Goal: Task Accomplishment & Management: Manage account settings

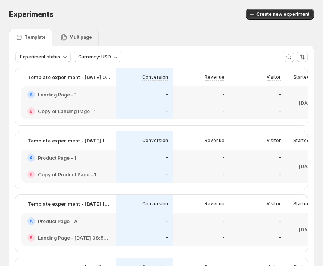
click at [78, 31] on div "Multipage" at bounding box center [76, 37] width 45 height 17
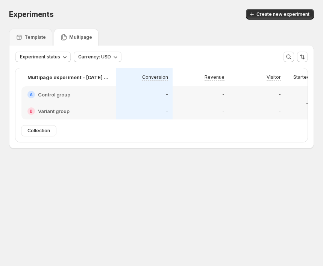
click at [84, 98] on div "A Control group" at bounding box center [68, 95] width 83 height 8
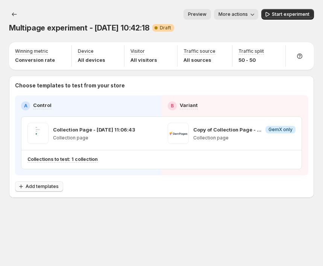
click at [43, 189] on span "Add templates" at bounding box center [42, 186] width 33 height 6
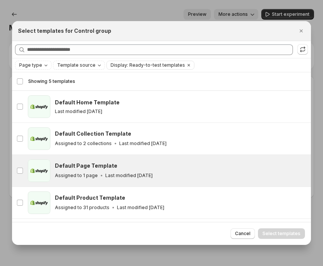
click at [72, 160] on div "Default Page Template Assigned to 1 page Last modified 16 days ago" at bounding box center [181, 170] width 252 height 23
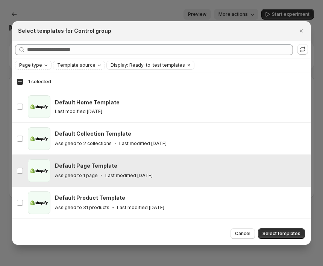
scroll to position [28, 0]
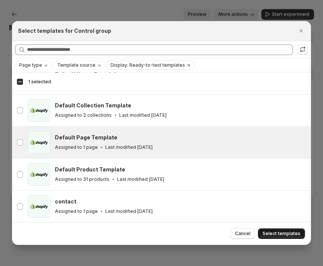
click at [274, 231] on span "Select templates" at bounding box center [282, 233] width 38 height 6
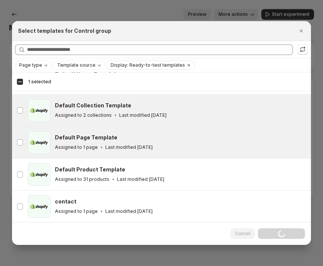
scroll to position [0, 0]
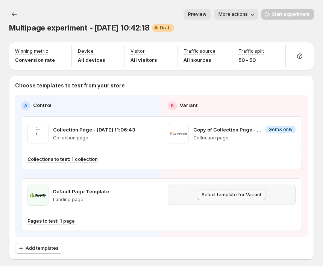
click at [228, 198] on button "Select template for Variant" at bounding box center [231, 194] width 69 height 11
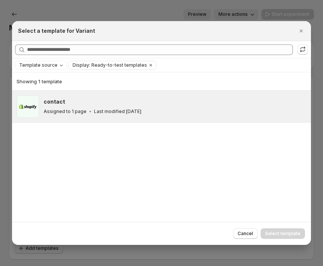
click at [188, 104] on div "contact" at bounding box center [174, 102] width 261 height 8
click at [283, 229] on button "Select template" at bounding box center [283, 233] width 44 height 11
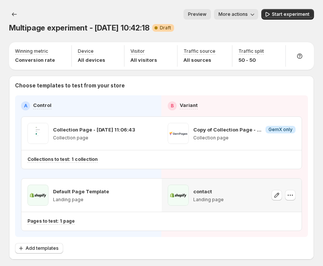
scroll to position [34, 0]
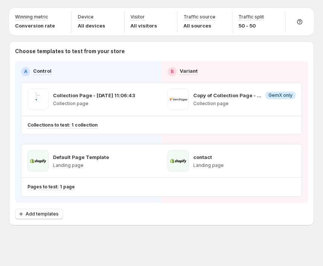
click at [62, 213] on div "Add templates" at bounding box center [161, 214] width 293 height 11
click at [59, 213] on button "Add templates" at bounding box center [39, 214] width 48 height 11
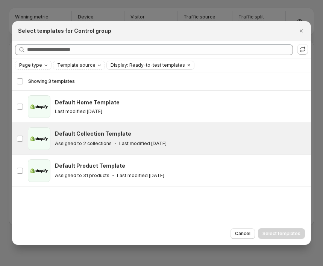
click at [136, 140] on p "Last modified 16 days ago" at bounding box center [142, 143] width 47 height 6
click at [279, 235] on span "Select templates" at bounding box center [282, 233] width 38 height 6
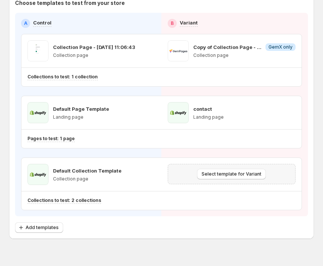
scroll to position [96, 0]
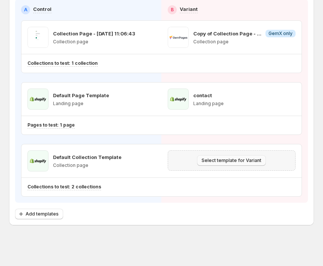
click at [227, 164] on button "Select template for Variant" at bounding box center [231, 160] width 69 height 11
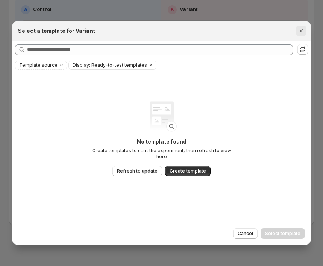
click at [299, 29] on icon "Close" at bounding box center [302, 31] width 8 height 8
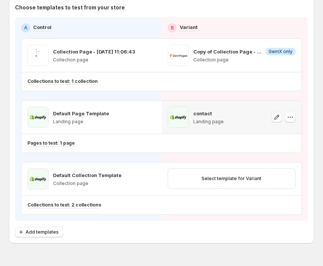
scroll to position [75, 0]
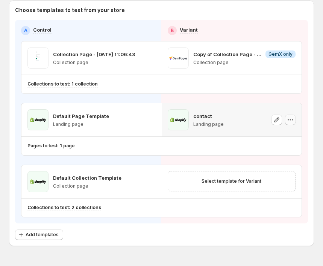
click at [291, 121] on icon "button" at bounding box center [291, 120] width 8 height 8
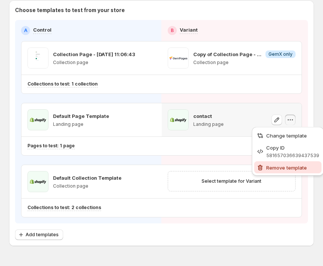
click at [288, 169] on span "Remove template" at bounding box center [287, 168] width 41 height 6
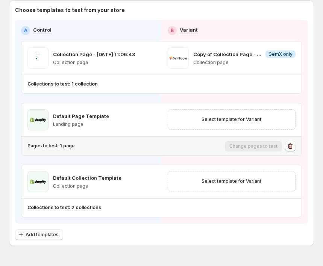
click at [292, 143] on icon "button" at bounding box center [291, 146] width 8 height 8
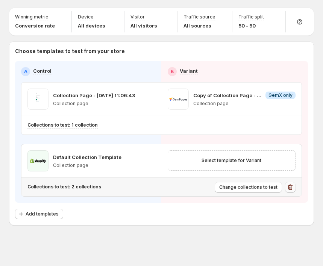
click at [293, 188] on icon "button" at bounding box center [291, 187] width 8 height 8
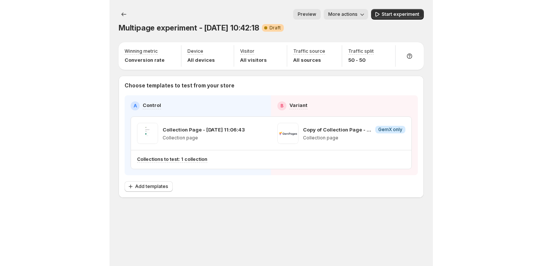
scroll to position [0, 0]
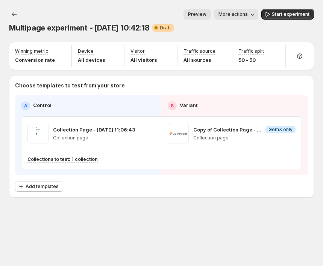
click at [239, 17] on span "More actions" at bounding box center [233, 14] width 29 height 6
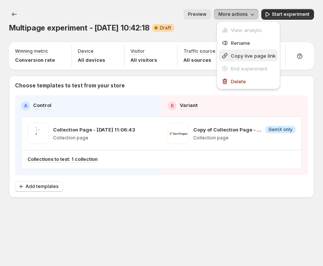
click at [238, 61] on button "Copy live page link" at bounding box center [248, 55] width 59 height 12
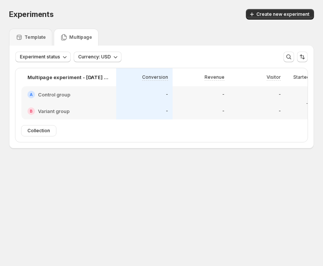
click at [180, 110] on div "-" at bounding box center [200, 111] width 47 height 8
click at [166, 212] on body "Experiments. This page is ready Experiments Create new experiment Template Mult…" at bounding box center [161, 133] width 323 height 266
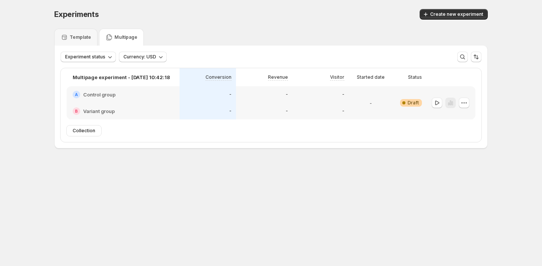
click at [277, 108] on div "-" at bounding box center [264, 111] width 47 height 8
click at [245, 102] on div "-" at bounding box center [264, 94] width 56 height 17
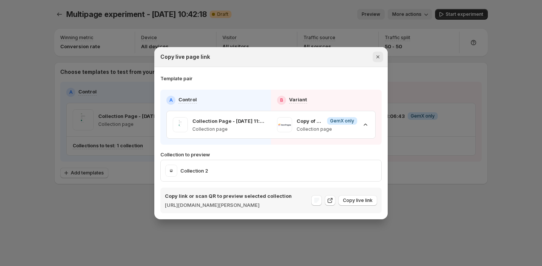
click at [323, 53] on icon "Close" at bounding box center [378, 57] width 8 height 8
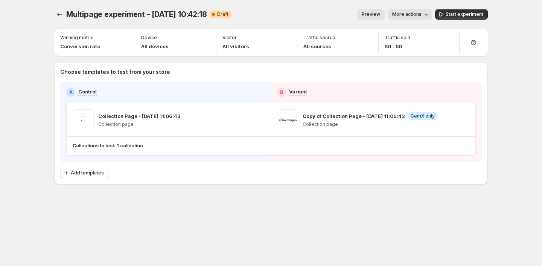
click at [323, 12] on span "Preview" at bounding box center [371, 14] width 18 height 6
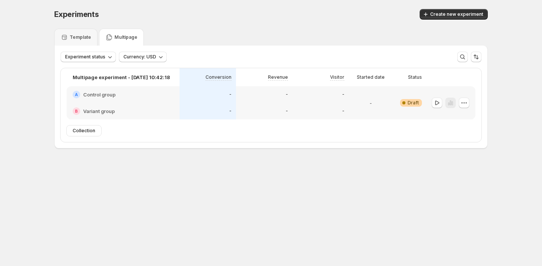
click at [216, 111] on div "-" at bounding box center [207, 111] width 47 height 8
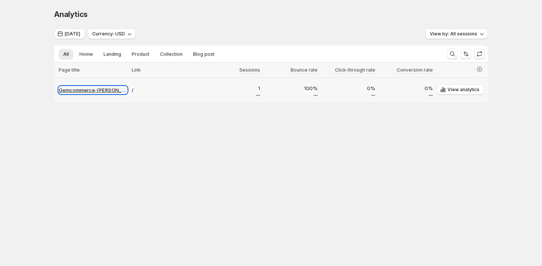
click at [108, 91] on p "Gemcommerce-[PERSON_NAME]-dev" at bounding box center [93, 90] width 69 height 8
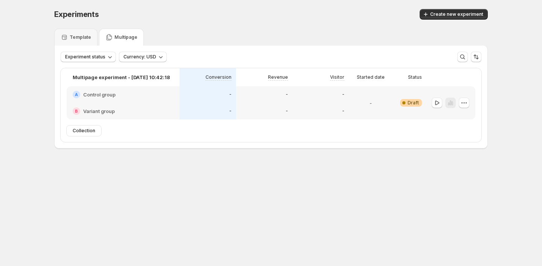
click at [247, 99] on div "-" at bounding box center [264, 94] width 56 height 17
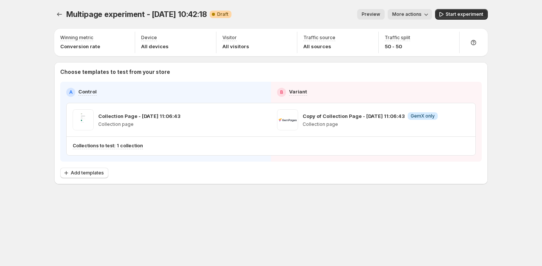
click at [371, 17] on span "Preview" at bounding box center [371, 14] width 18 height 6
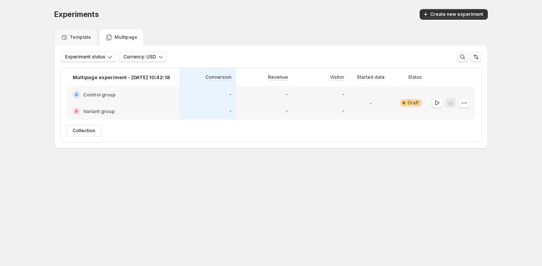
click at [223, 88] on div "-" at bounding box center [208, 94] width 56 height 17
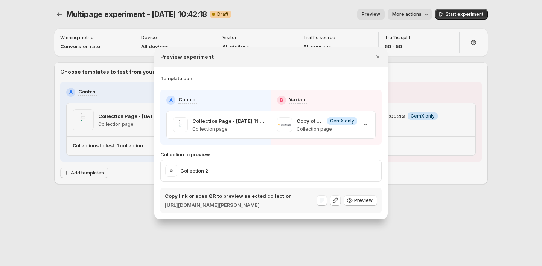
click at [139, 103] on div at bounding box center [271, 133] width 542 height 266
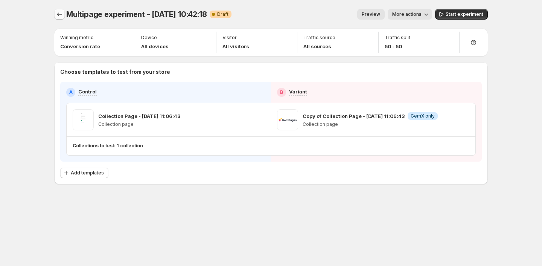
click at [61, 16] on icon "Experiments" at bounding box center [60, 15] width 8 height 8
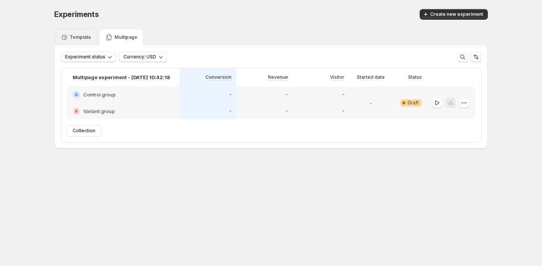
click at [88, 35] on p "Template" at bounding box center [80, 37] width 21 height 6
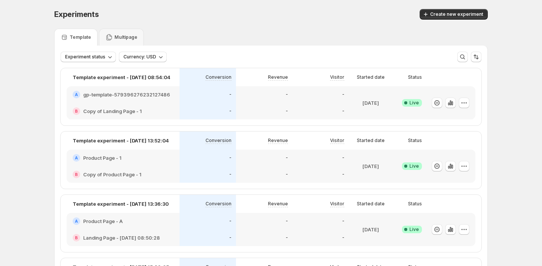
click at [200, 153] on div "-" at bounding box center [208, 157] width 56 height 17
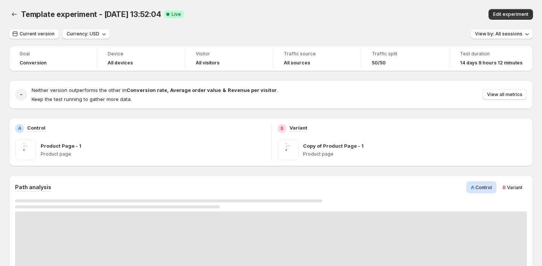
click at [199, 153] on p "Product page" at bounding box center [153, 154] width 224 height 6
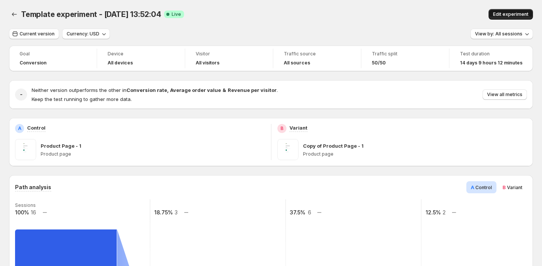
click at [503, 15] on span "Edit experiment" at bounding box center [510, 14] width 35 height 6
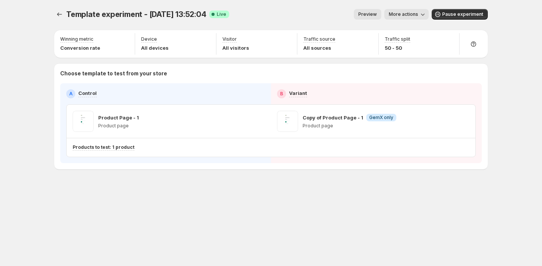
click at [363, 13] on span "Preview" at bounding box center [367, 14] width 18 height 6
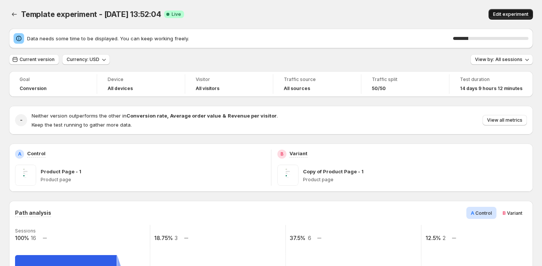
click at [515, 12] on span "Edit experiment" at bounding box center [510, 14] width 35 height 6
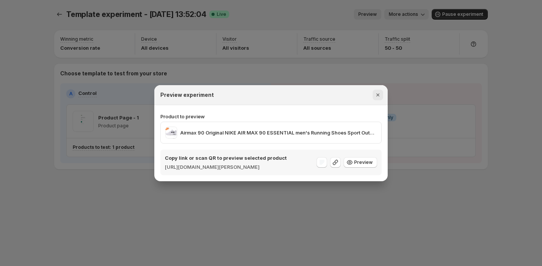
click at [379, 91] on icon "Close" at bounding box center [378, 95] width 8 height 8
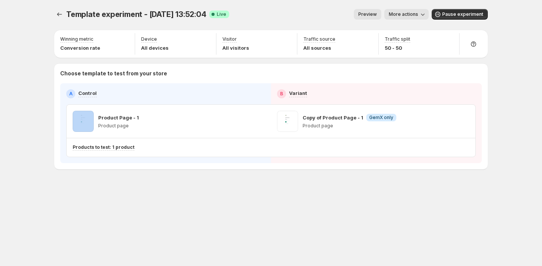
click at [379, 90] on div "B Variant" at bounding box center [376, 93] width 199 height 9
